Goal: Find specific page/section: Find specific page/section

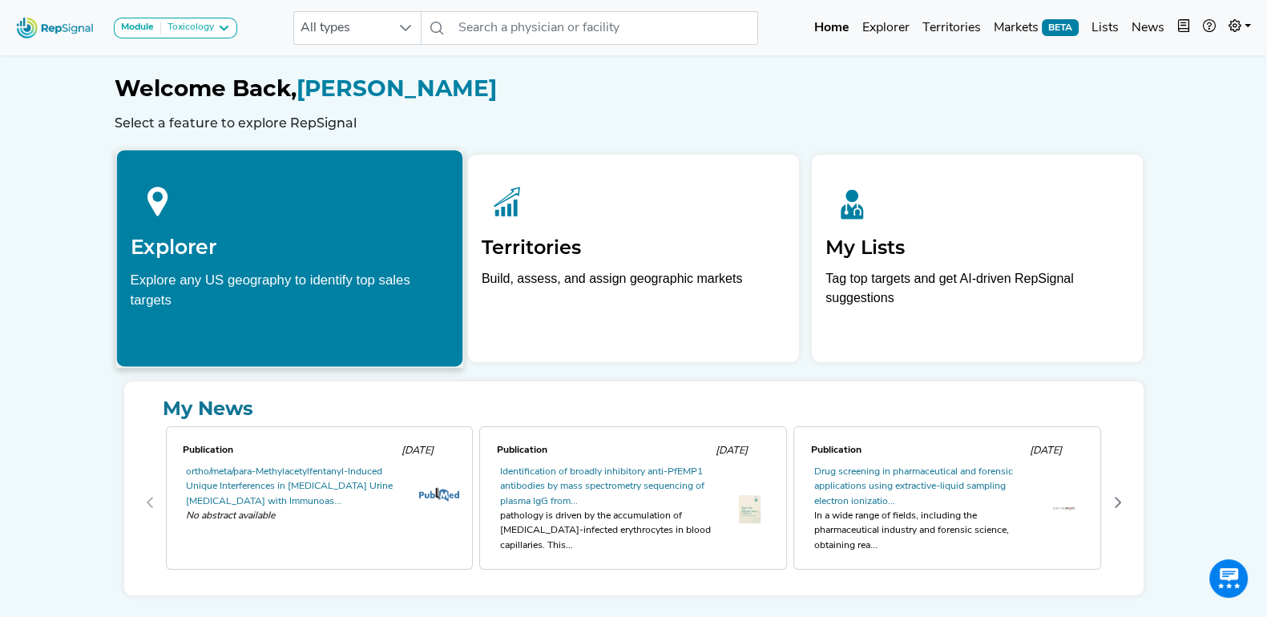
click at [281, 278] on div "Explore any US geography to identify top sales targets" at bounding box center [289, 289] width 319 height 40
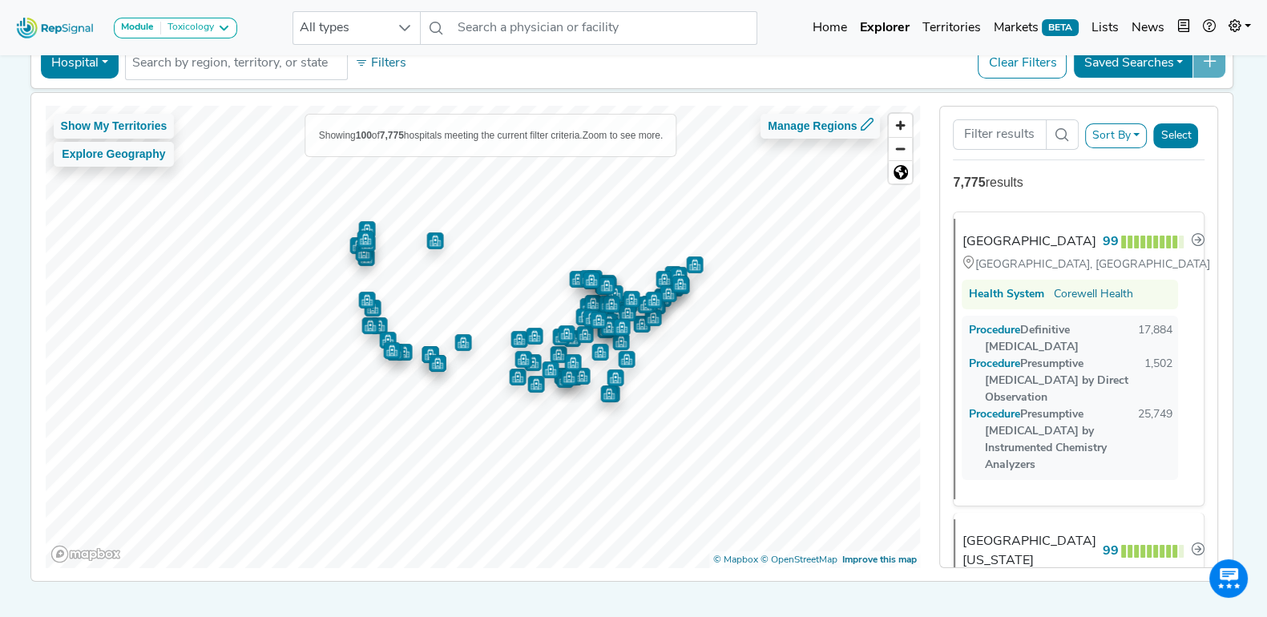
scroll to position [135, 0]
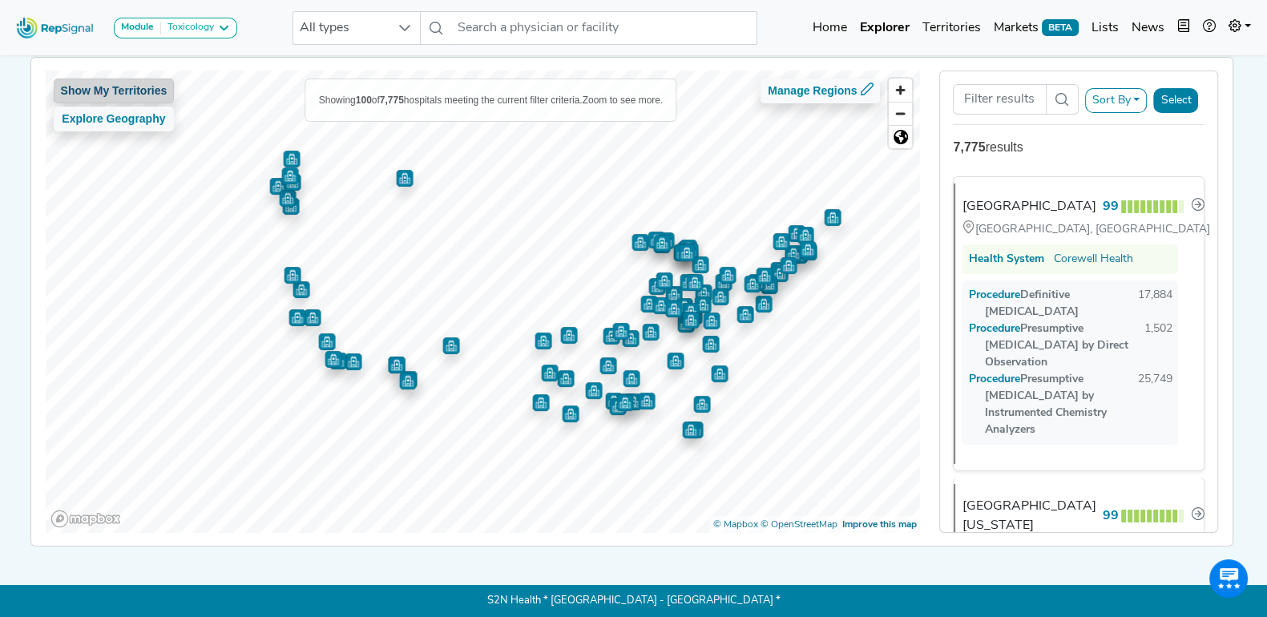
click at [138, 82] on button "Show My Territories" at bounding box center [114, 91] width 121 height 25
click at [886, 490] on div at bounding box center [864, 493] width 80 height 16
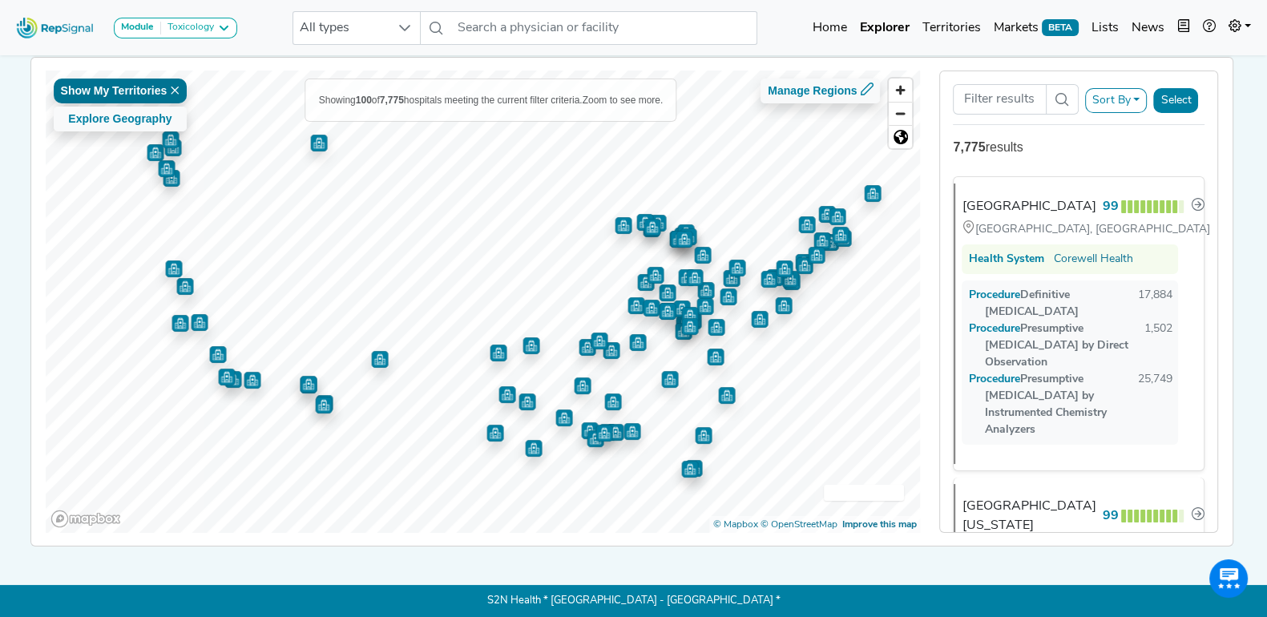
click at [170, 86] on icon at bounding box center [175, 91] width 10 height 10
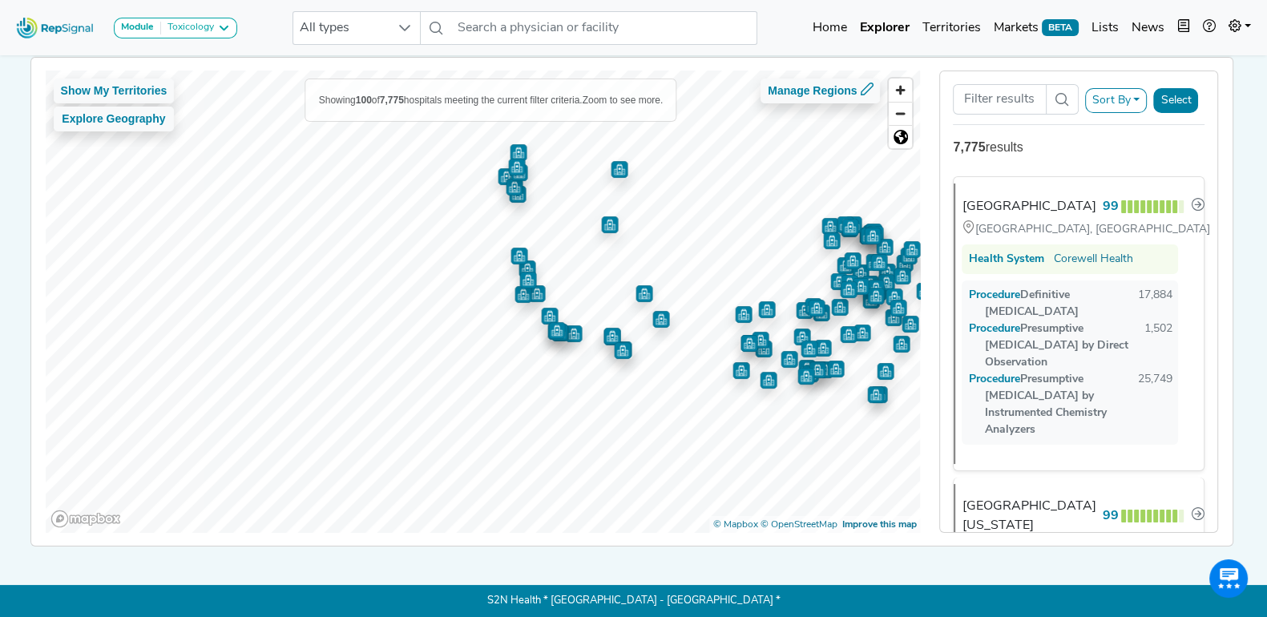
scroll to position [0, 0]
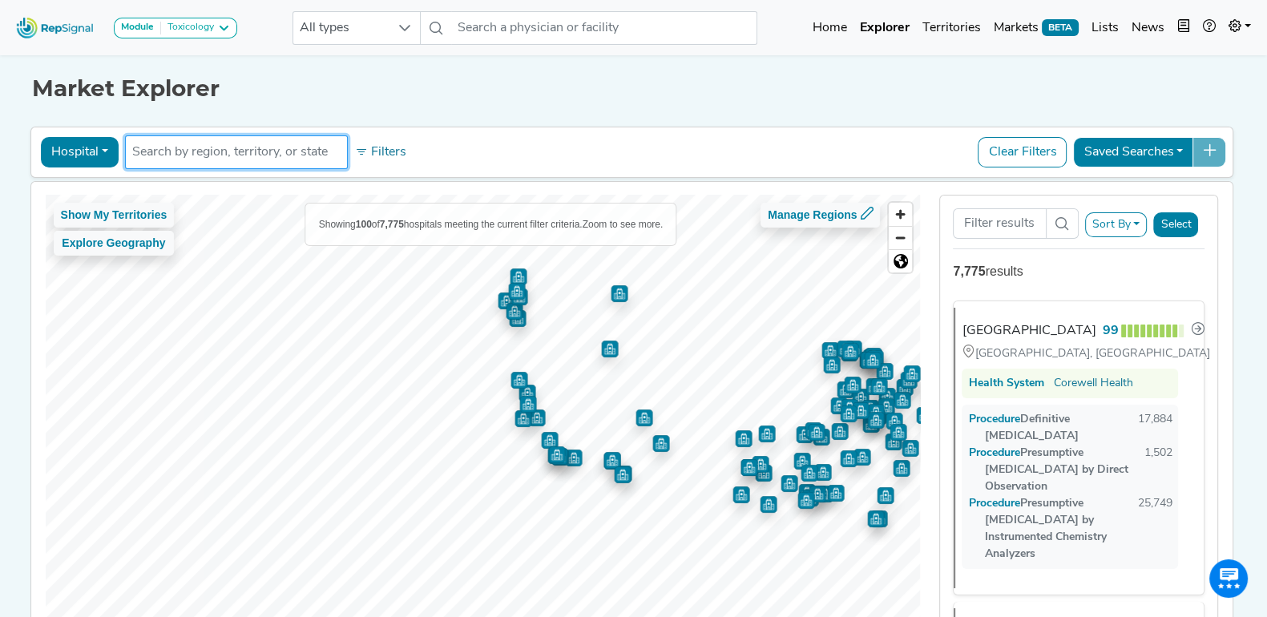
click at [292, 150] on input "text" at bounding box center [236, 152] width 208 height 19
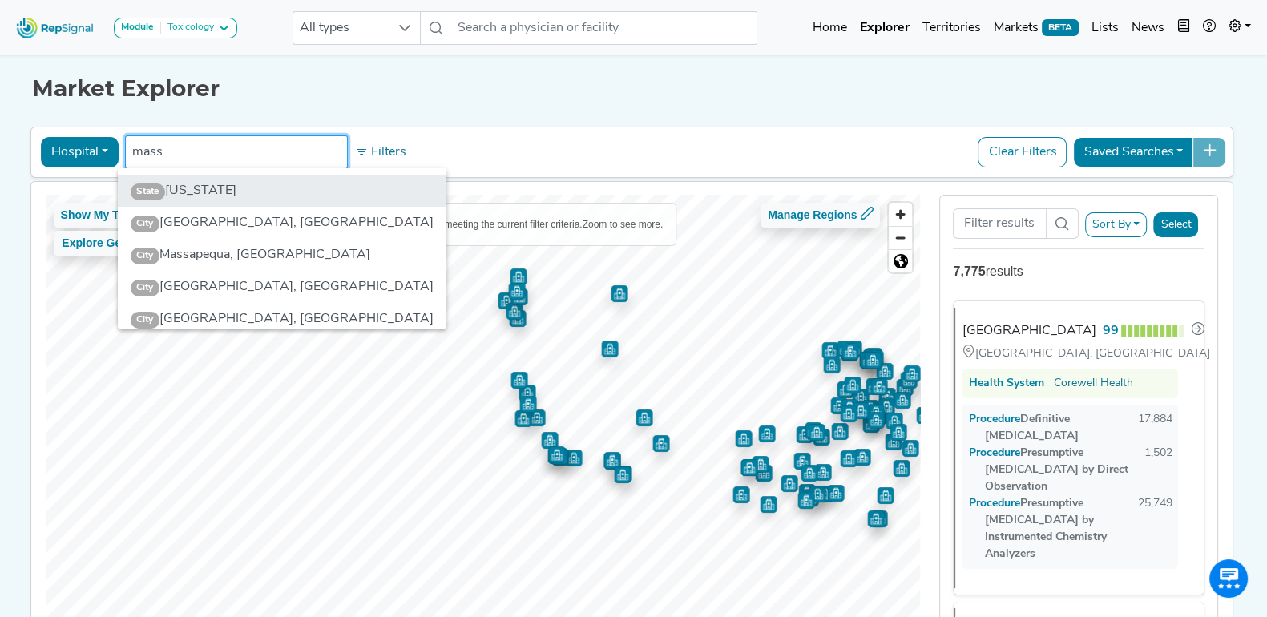
type input "mass"
click at [271, 188] on li "State [US_STATE]" at bounding box center [282, 191] width 329 height 32
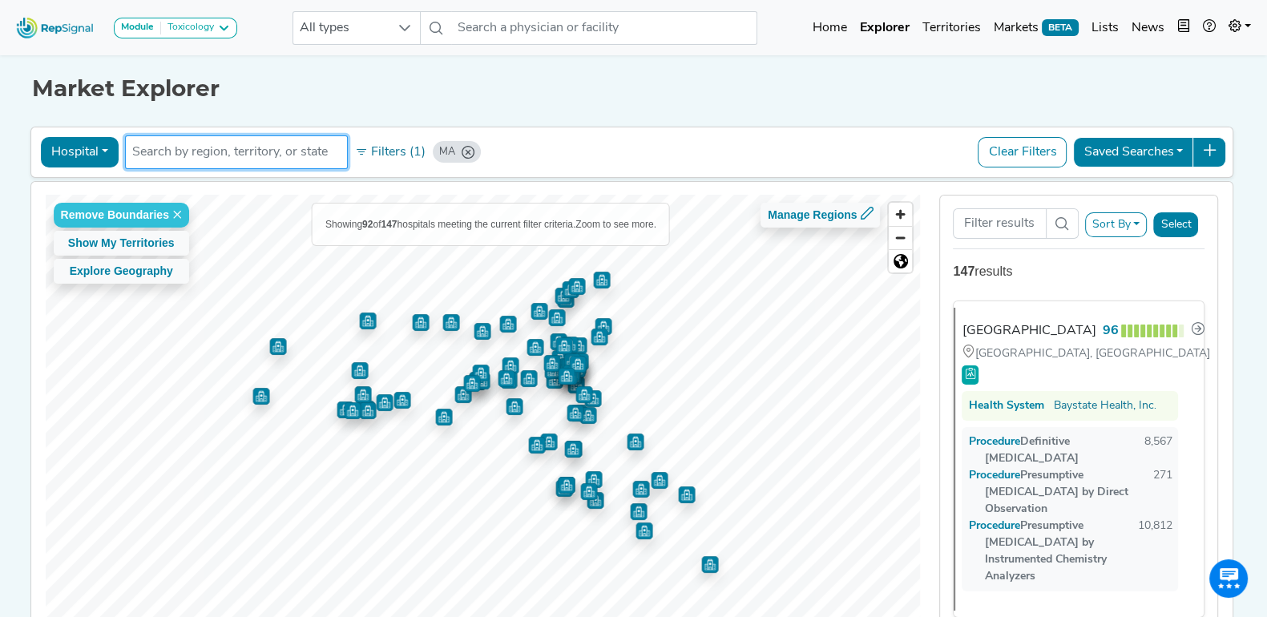
click at [95, 147] on button "Hospital" at bounding box center [80, 152] width 78 height 30
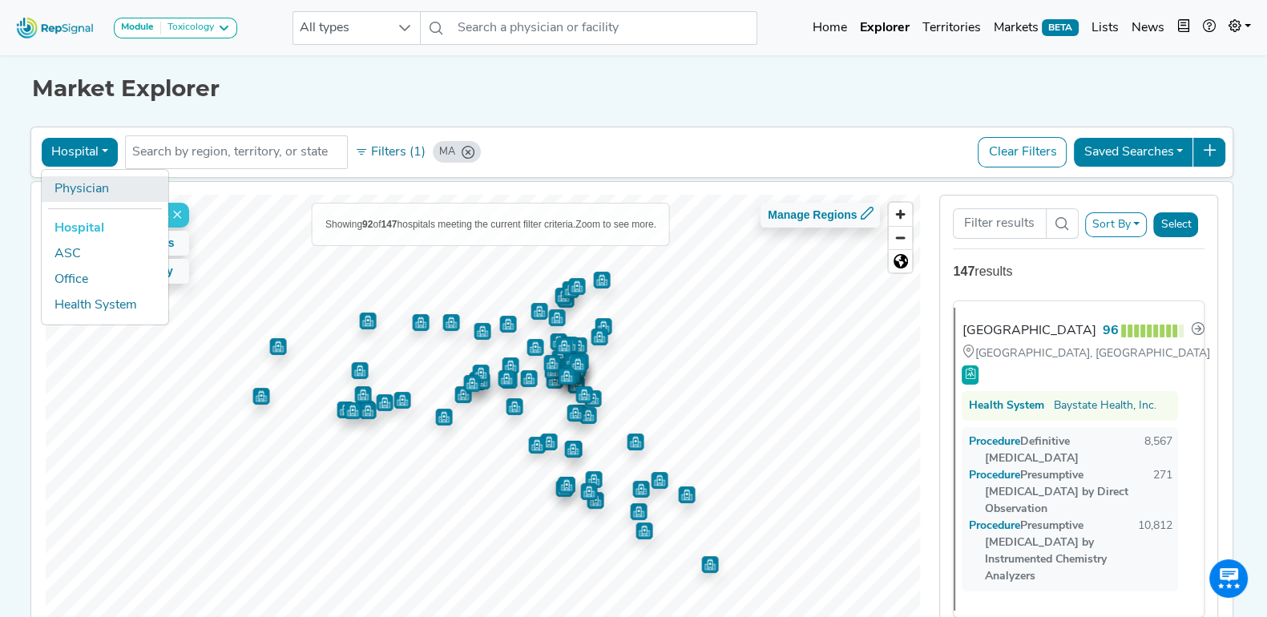
drag, startPoint x: 100, startPoint y: 190, endPoint x: 491, endPoint y: 127, distance: 396.1
click at [100, 189] on link "Physician" at bounding box center [105, 189] width 127 height 26
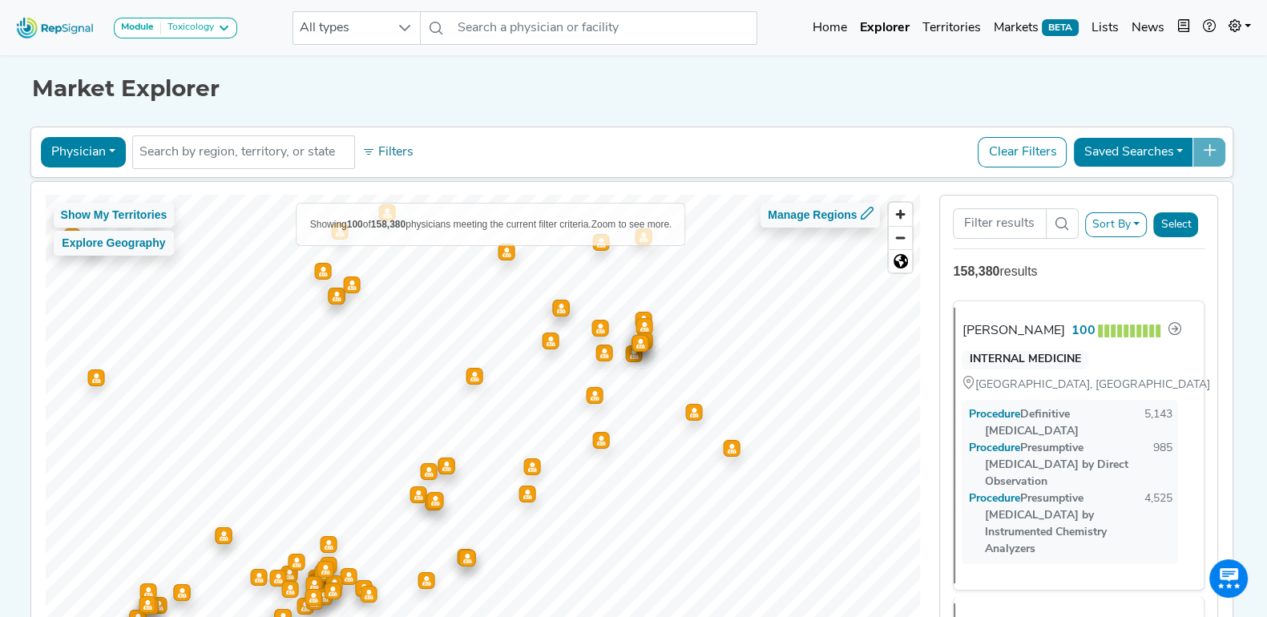
click at [56, 26] on img at bounding box center [55, 27] width 91 height 34
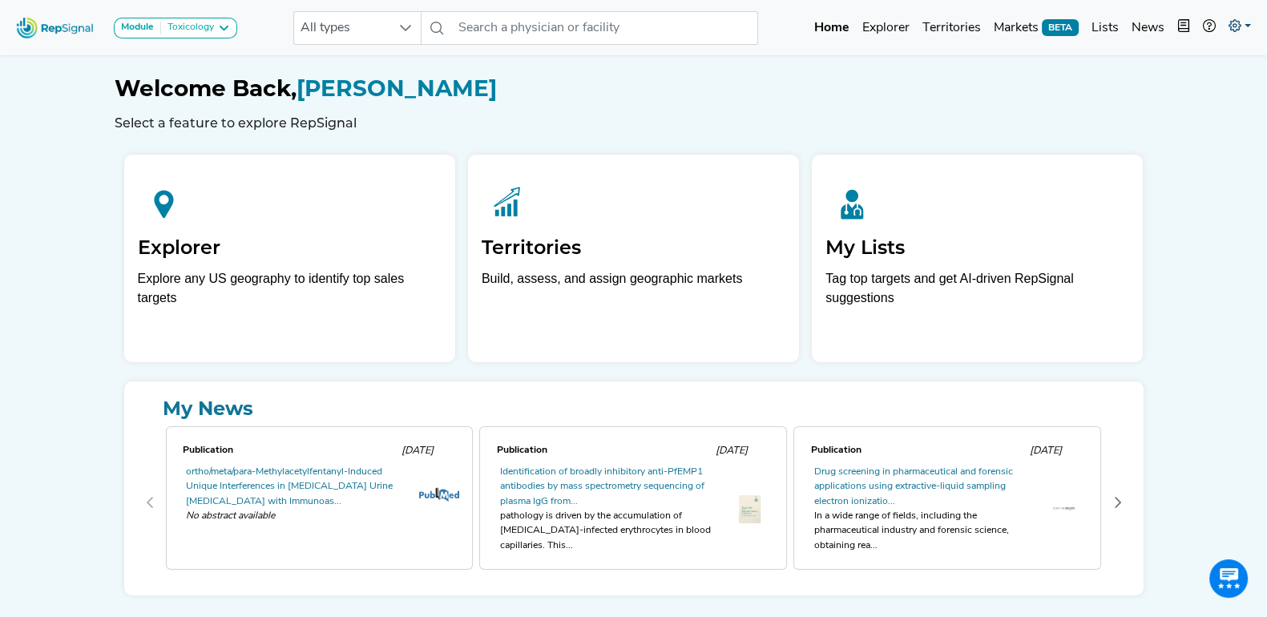
click at [1234, 29] on icon at bounding box center [1235, 25] width 13 height 13
click at [1173, 94] on link "Admin" at bounding box center [1193, 101] width 127 height 32
